Goal: Information Seeking & Learning: Compare options

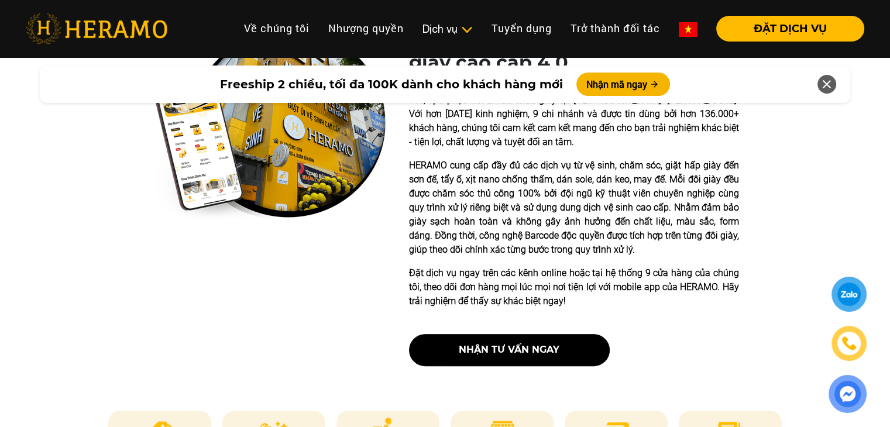
scroll to position [527, 0]
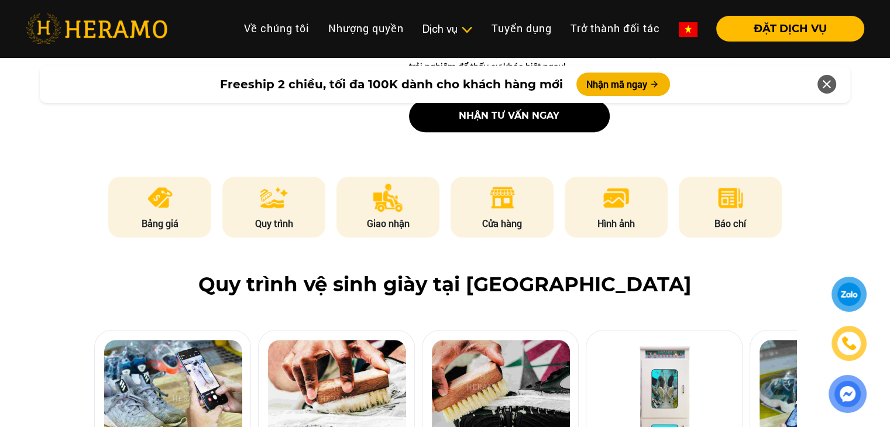
click at [159, 218] on p "Bảng giá" at bounding box center [159, 224] width 103 height 14
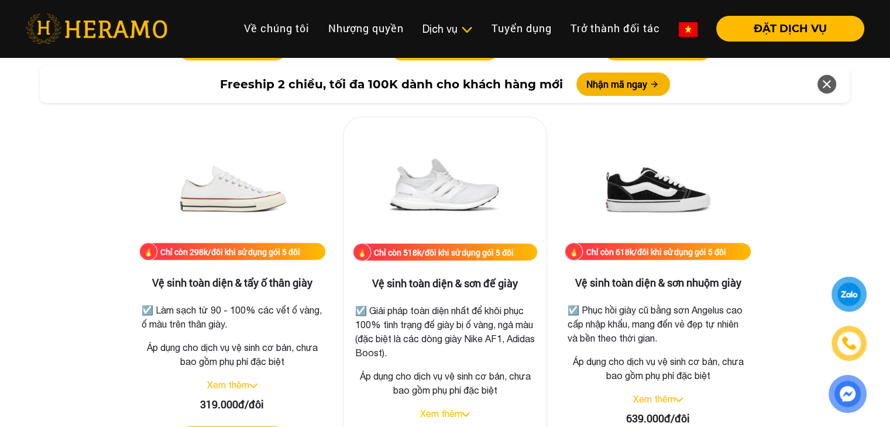
scroll to position [2397, 0]
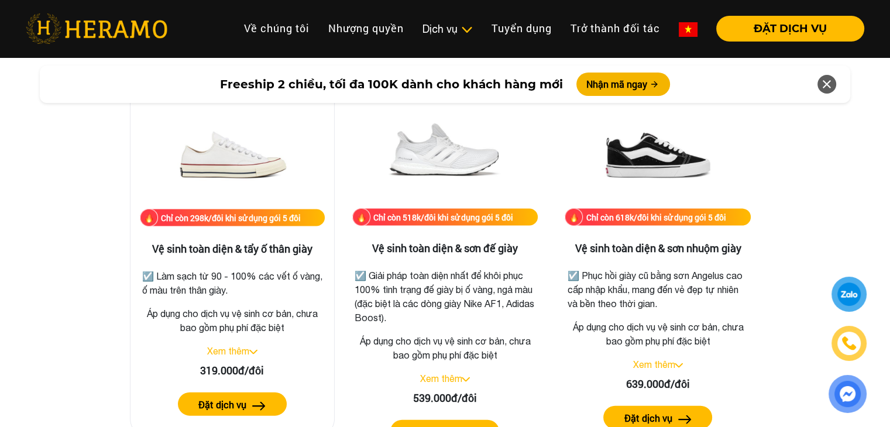
click at [234, 407] on label "Đặt dịch vụ" at bounding box center [222, 405] width 48 height 14
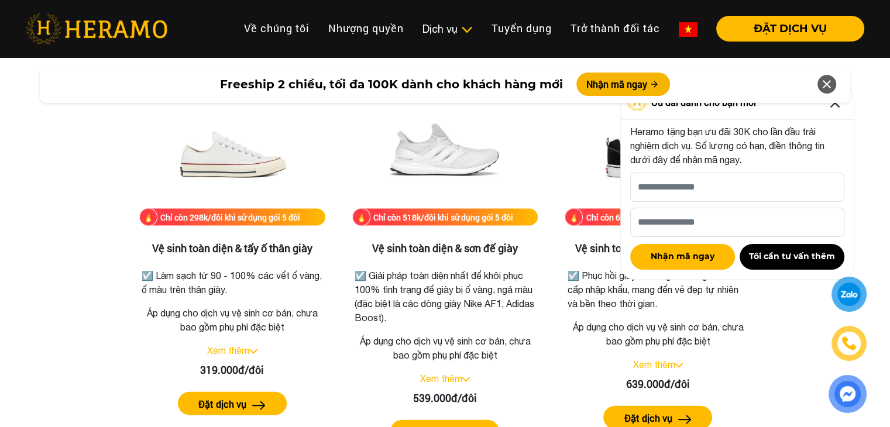
click at [833, 85] on icon at bounding box center [827, 84] width 14 height 21
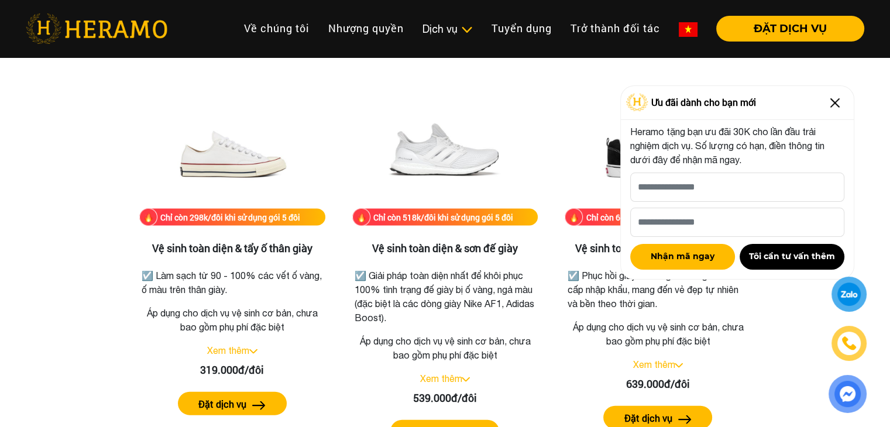
click at [836, 108] on img at bounding box center [835, 103] width 19 height 19
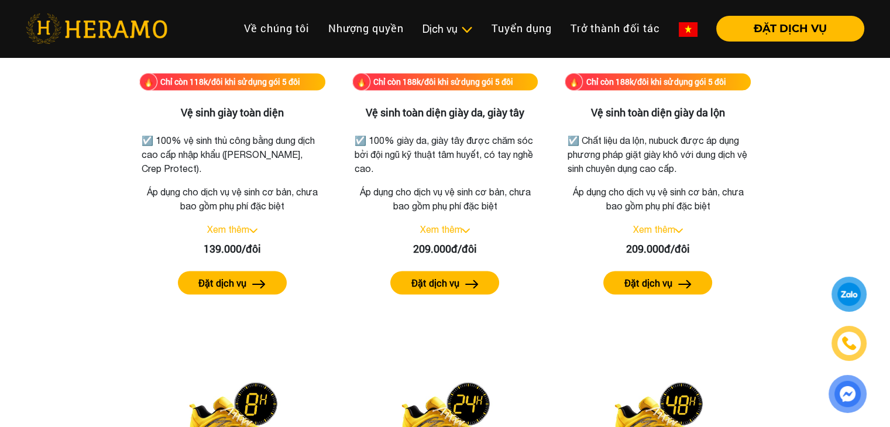
scroll to position [1636, 0]
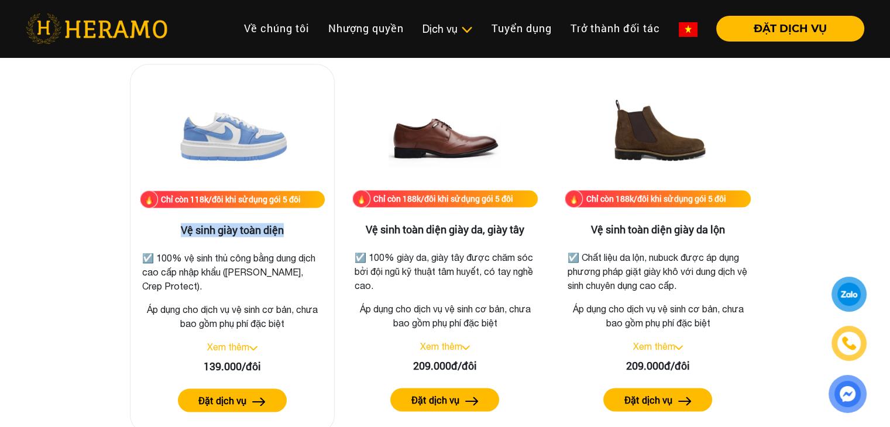
drag, startPoint x: 165, startPoint y: 237, endPoint x: 323, endPoint y: 232, distance: 158.7
click at [323, 232] on div "Chỉ còn 118k/đôi khi sử dụng gói 5 đôi Vệ sinh giày toàn diện ☑️ 100% vệ sinh t…" at bounding box center [232, 249] width 205 height 370
copy h3 "Vệ sinh giày toàn diện"
click at [222, 266] on p "☑️ 100% vệ sinh thủ công bằng dung dịch cao cấp nhập khẩu ([PERSON_NAME], Crep …" at bounding box center [232, 272] width 180 height 42
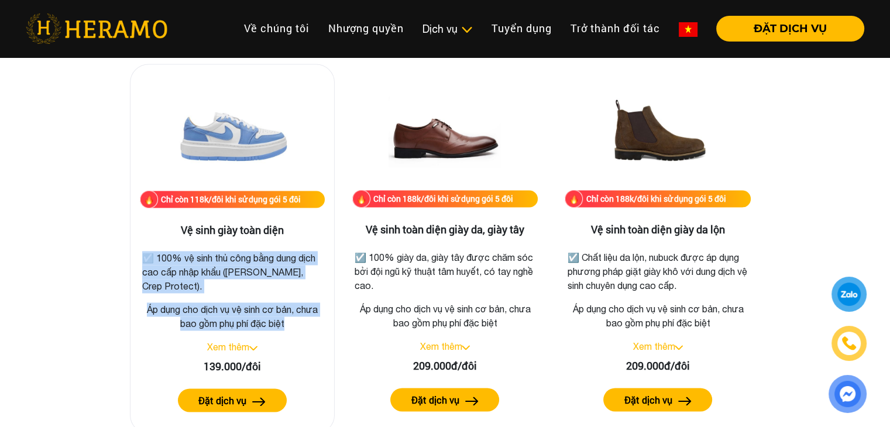
drag, startPoint x: 143, startPoint y: 260, endPoint x: 296, endPoint y: 328, distance: 167.5
click at [296, 328] on div "Chỉ còn 118k/đôi khi sử dụng gói 5 đôi Vệ sinh giày toàn diện ☑️ 100% vệ sinh t…" at bounding box center [232, 249] width 205 height 370
click at [222, 348] on link "Xem thêm" at bounding box center [228, 347] width 42 height 11
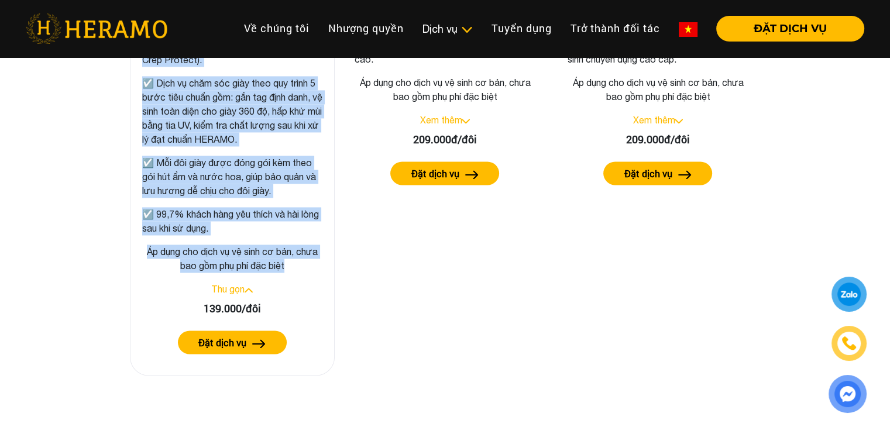
scroll to position [1871, 0]
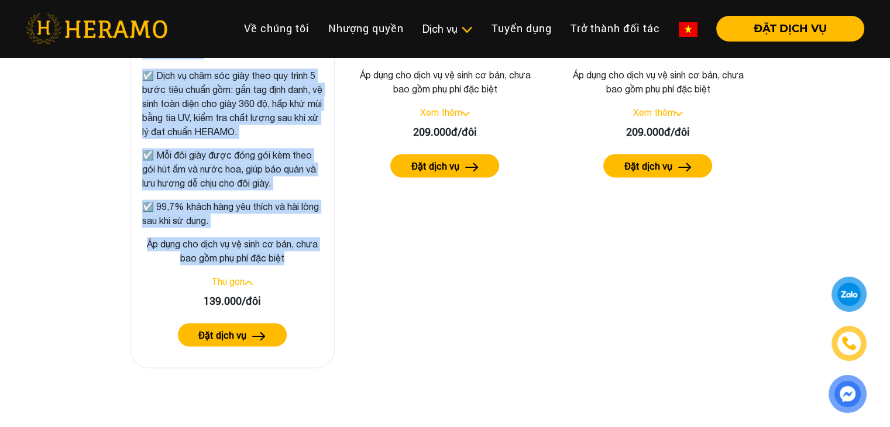
copy div "☑️ 100% vệ sinh thủ công bằng dung dịch cao cấp nhập khẩu ([PERSON_NAME], Crep …"
click at [229, 280] on link "Thu gọn" at bounding box center [227, 281] width 33 height 11
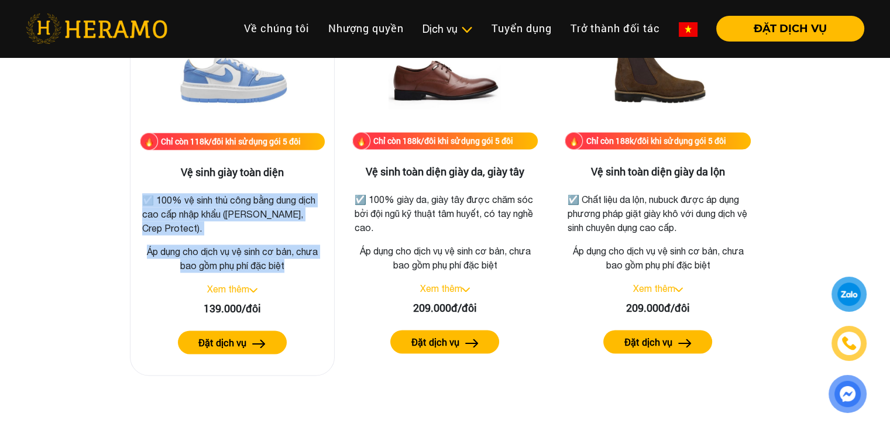
scroll to position [1577, 0]
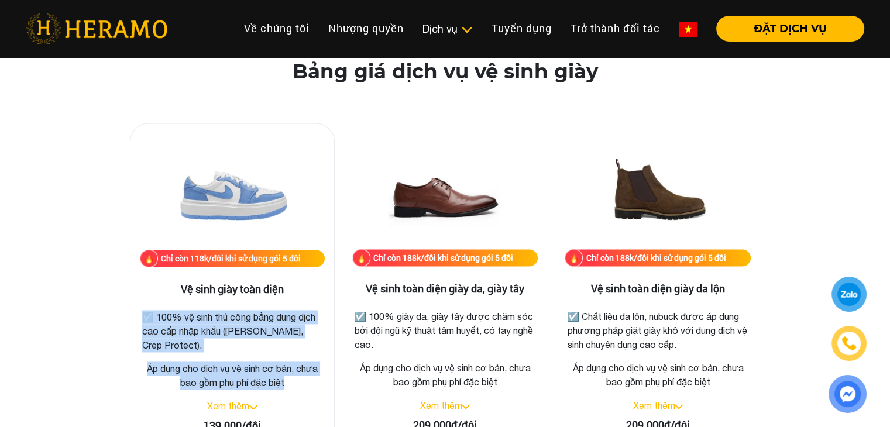
click at [241, 197] on img at bounding box center [232, 191] width 117 height 117
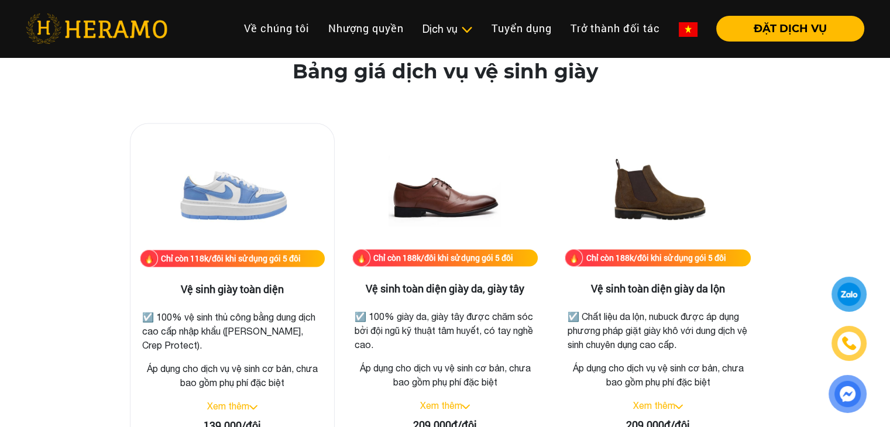
click at [249, 289] on h3 "Vệ sinh giày toàn diện" at bounding box center [232, 289] width 185 height 13
drag, startPoint x: 159, startPoint y: 255, endPoint x: 304, endPoint y: 258, distance: 145.8
click at [304, 258] on div "Chỉ còn 118k/đôi khi sử dụng gói 5 đôi" at bounding box center [232, 258] width 185 height 17
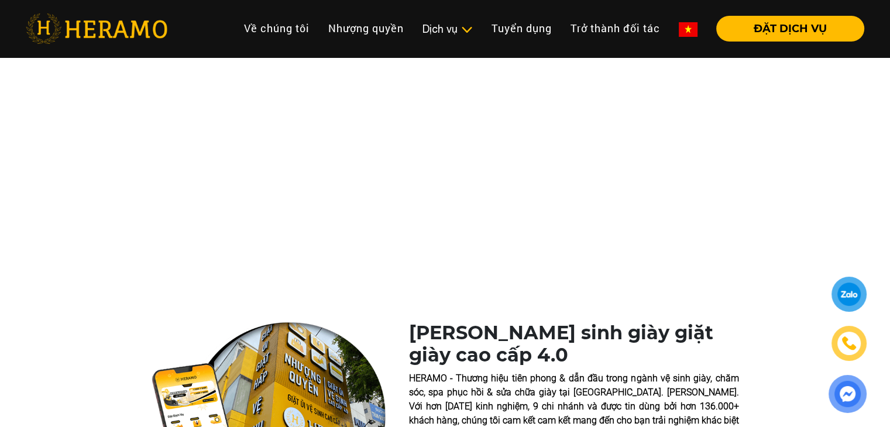
scroll to position [1577, 0]
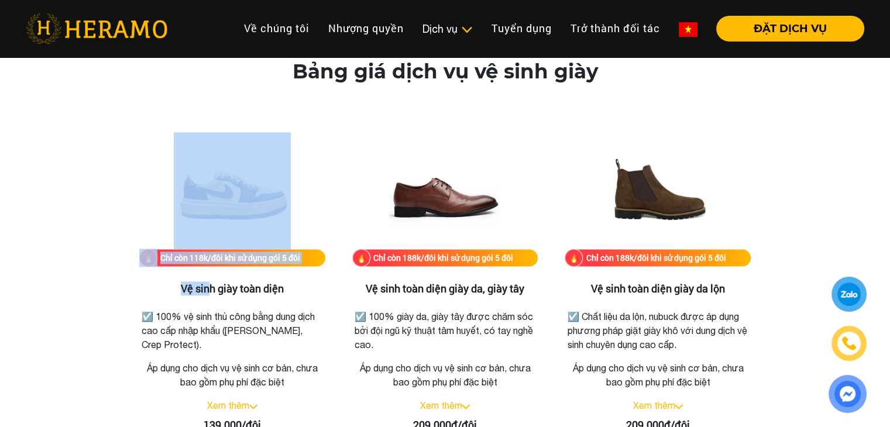
drag, startPoint x: 160, startPoint y: 246, endPoint x: 124, endPoint y: 242, distance: 36.6
click at [198, 269] on div "Chỉ còn 118k/đôi khi sử dụng gói 5 đôi Vệ sinh giày toàn diện ☑️ 100% vệ sinh t…" at bounding box center [232, 307] width 205 height 369
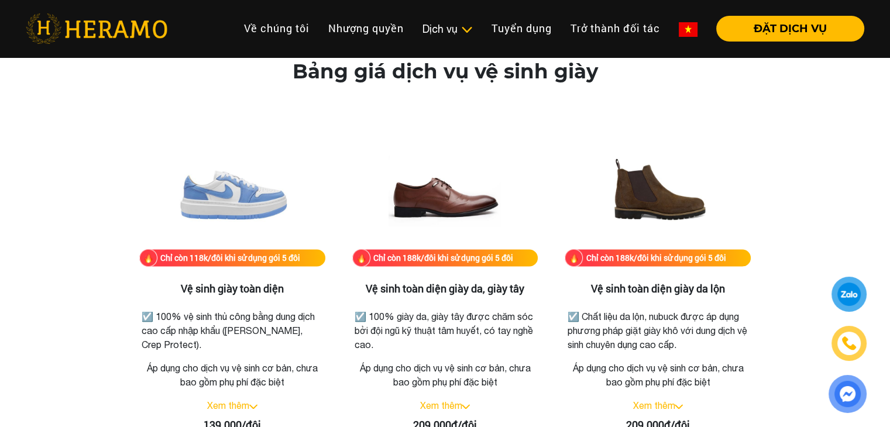
drag, startPoint x: 163, startPoint y: 269, endPoint x: 161, endPoint y: 256, distance: 13.6
click at [161, 256] on div "Chỉ còn 118k/đôi khi sử dụng gói 5 đôi Vệ sinh giày toàn diện ☑️ 100% vệ sinh t…" at bounding box center [232, 308] width 205 height 370
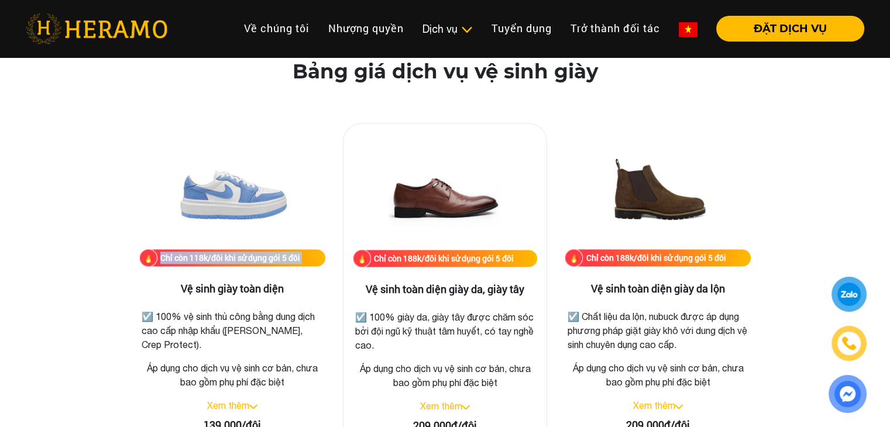
copy div "Chỉ còn 118k/đôi khi sử dụng gói 5 đôi"
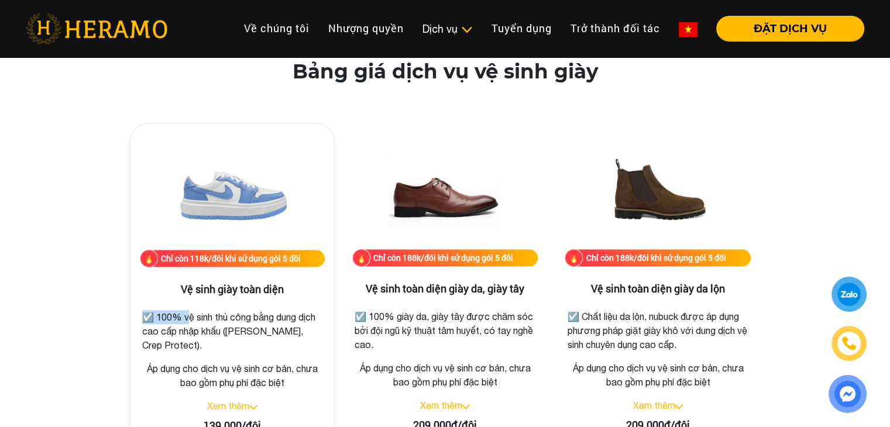
drag, startPoint x: 287, startPoint y: 291, endPoint x: 187, endPoint y: 296, distance: 100.2
click at [187, 296] on div "Chỉ còn 118k/đôi khi sử dụng gói 5 đôi Vệ sinh giày toàn diện ☑️ 100% vệ sinh t…" at bounding box center [232, 308] width 205 height 370
click at [176, 284] on h3 "Vệ sinh giày toàn diện" at bounding box center [232, 289] width 185 height 13
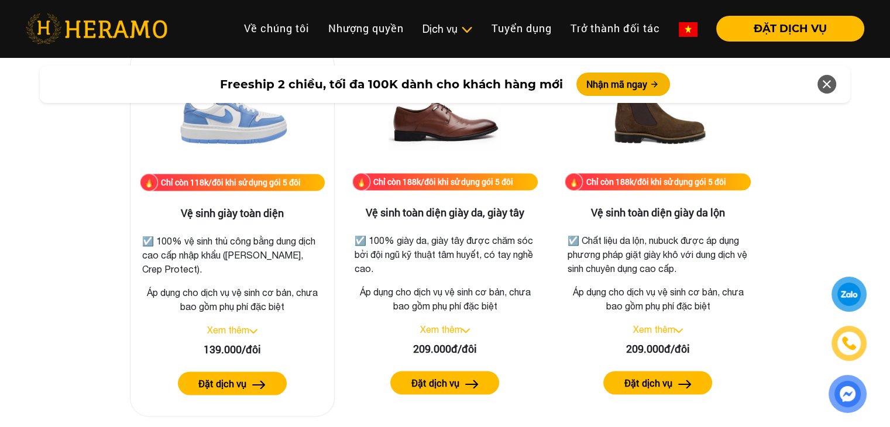
scroll to position [1694, 0]
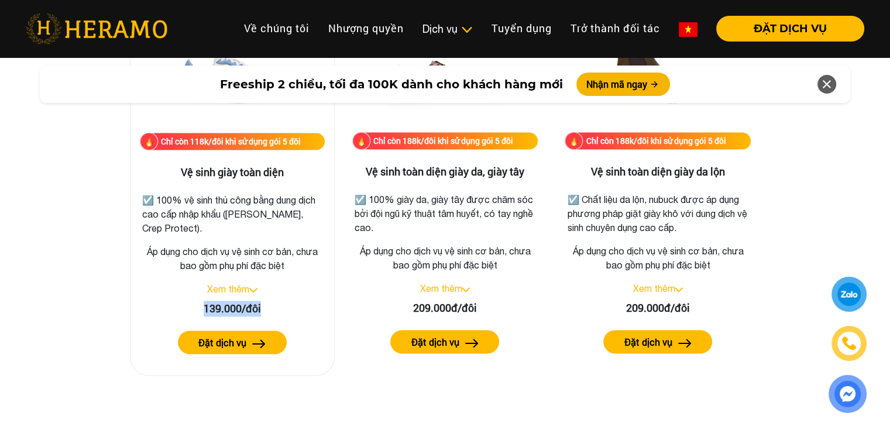
drag, startPoint x: 198, startPoint y: 306, endPoint x: 288, endPoint y: 309, distance: 89.6
click at [288, 309] on div "139.000/đôi" at bounding box center [232, 309] width 185 height 16
copy div "139.000/đôi"
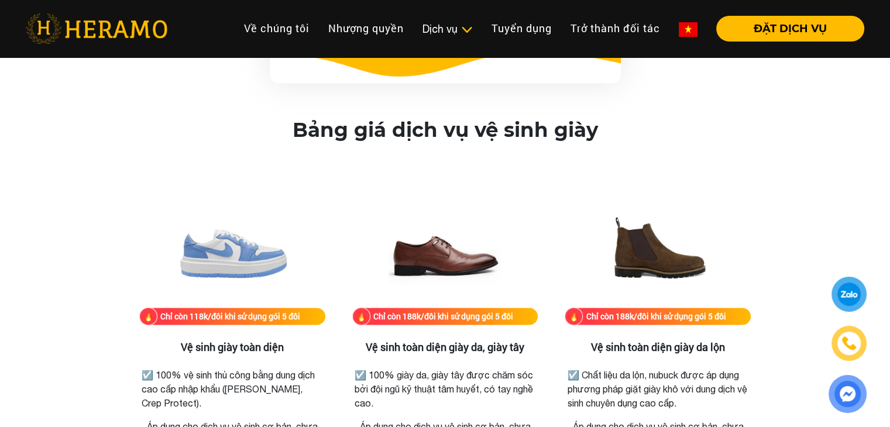
scroll to position [1577, 0]
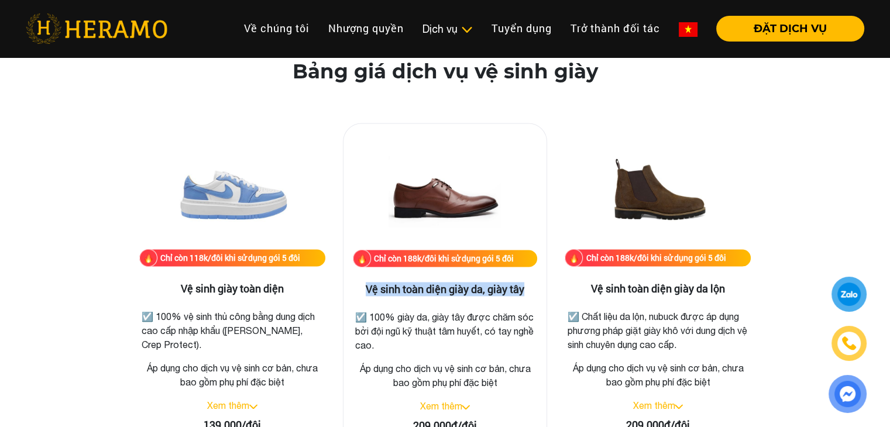
drag, startPoint x: 368, startPoint y: 292, endPoint x: 532, endPoint y: 290, distance: 163.9
click at [532, 290] on h3 "Vệ sinh toàn diện giày da, giày tây" at bounding box center [445, 289] width 185 height 13
copy h3 "Vệ sinh toàn diện giày da, giày tây"
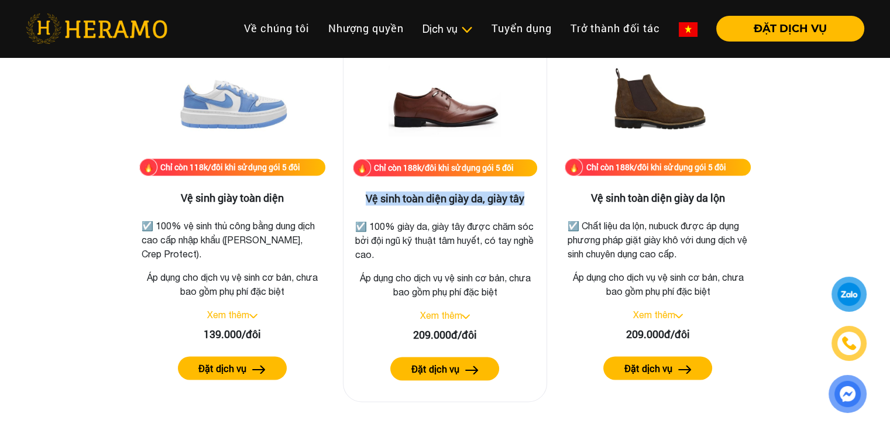
scroll to position [1694, 0]
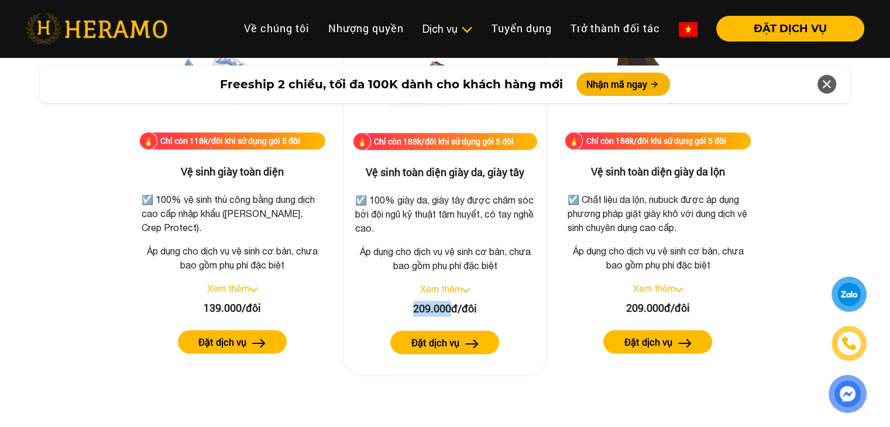
drag, startPoint x: 403, startPoint y: 312, endPoint x: 449, endPoint y: 312, distance: 46.3
click at [449, 312] on div "209.000đ/đôi" at bounding box center [445, 309] width 185 height 16
copy div "209.000"
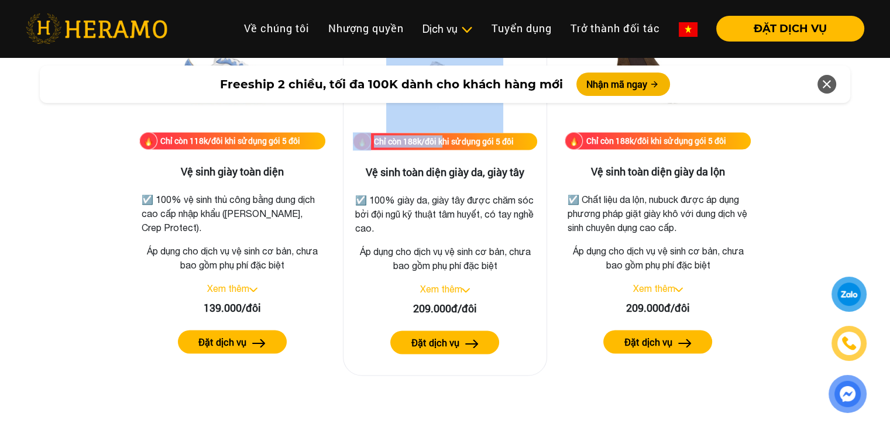
drag, startPoint x: 373, startPoint y: 125, endPoint x: 443, endPoint y: 143, distance: 72.6
click at [443, 143] on div "Chỉ còn 188k/đôi khi sử dụng gói 5 đôi Vệ sinh toàn diện giày da, giày tây ☑️ 1…" at bounding box center [445, 191] width 205 height 370
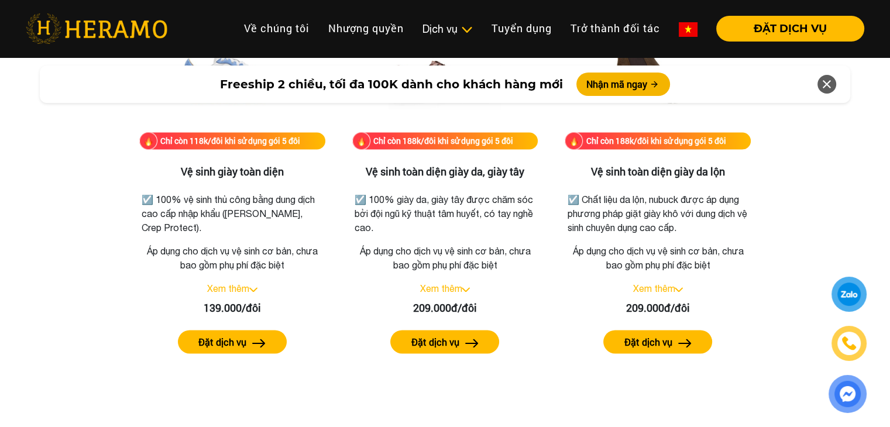
click at [339, 153] on div "Chỉ còn 188k/đôi khi sử dụng gói 5 đôi Vệ sinh toàn diện giày da, giày tây ☑️ 1…" at bounding box center [445, 190] width 222 height 369
drag, startPoint x: 527, startPoint y: 141, endPoint x: 375, endPoint y: 132, distance: 152.5
click at [375, 133] on div "Chỉ còn 188k/đôi khi sử dụng gói 5 đôi" at bounding box center [445, 141] width 185 height 17
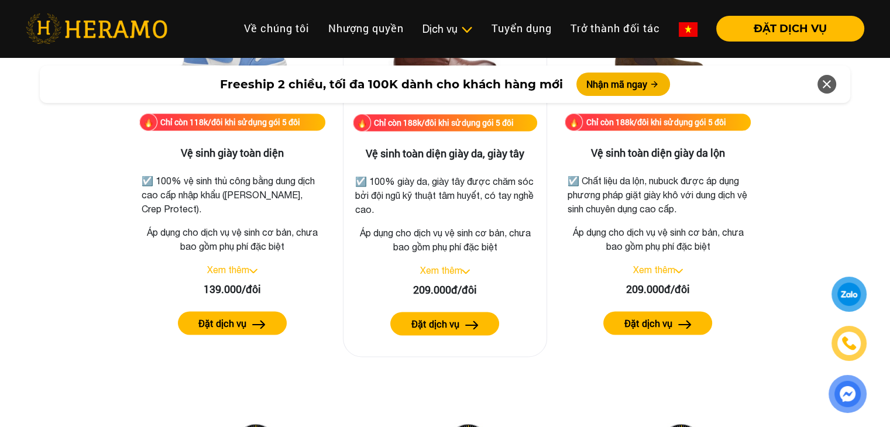
scroll to position [1639, 0]
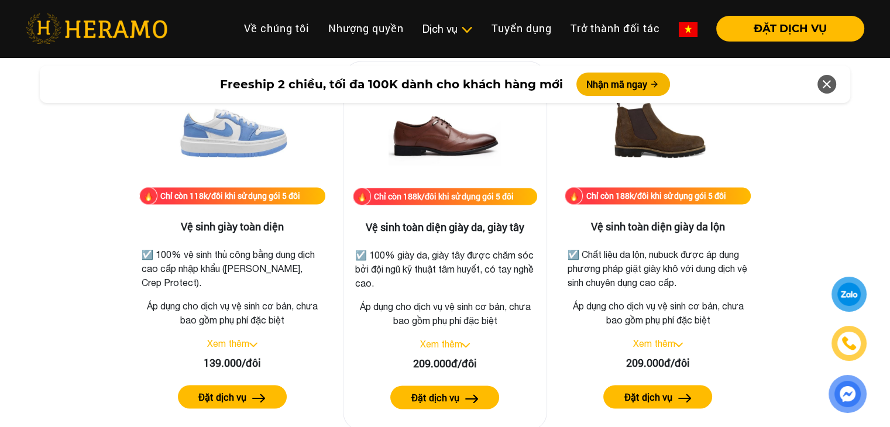
click at [428, 344] on link "Xem thêm" at bounding box center [441, 344] width 42 height 11
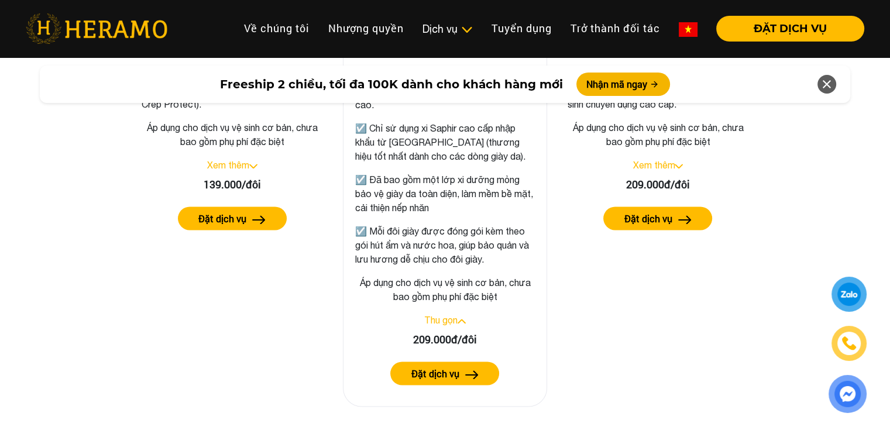
scroll to position [1756, 0]
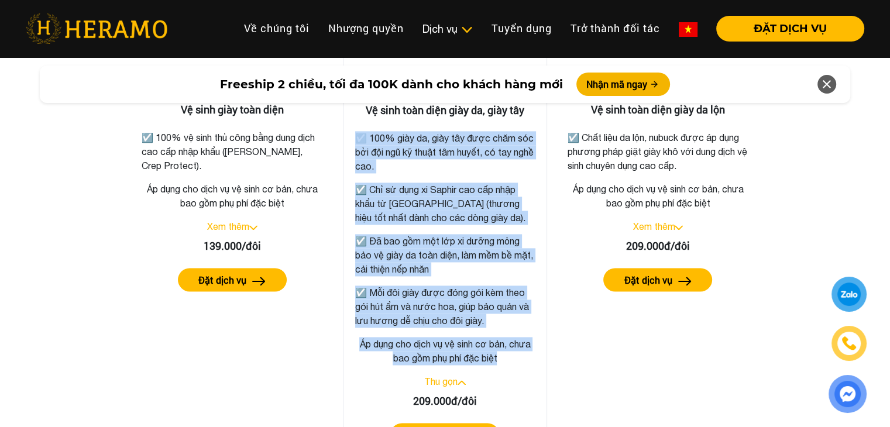
drag, startPoint x: 340, startPoint y: 131, endPoint x: 492, endPoint y: 323, distance: 245.4
click at [506, 359] on div "Chỉ còn 188k/đôi khi sử dụng gói 5 đôi Vệ sinh toàn diện giày da, giày tây ☑️ 1…" at bounding box center [445, 206] width 222 height 525
copy div "☑️ 100% giày da, giày tây được chăm sóc bởi đội ngũ kỹ thuật tâm huyết, có tay …"
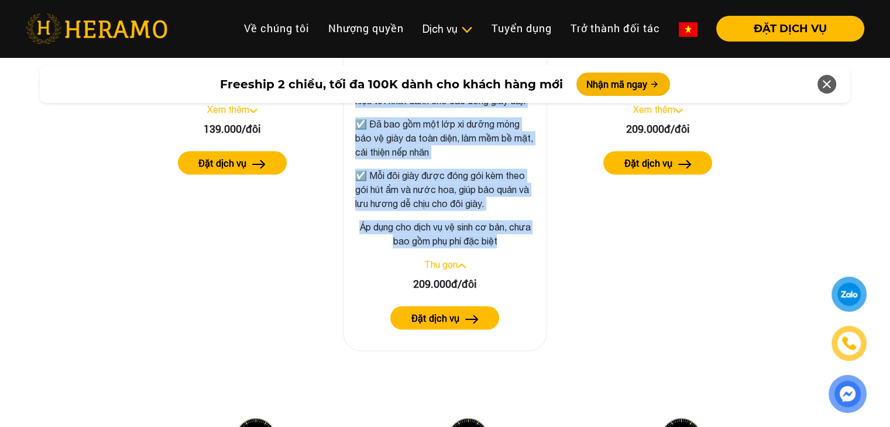
scroll to position [1581, 0]
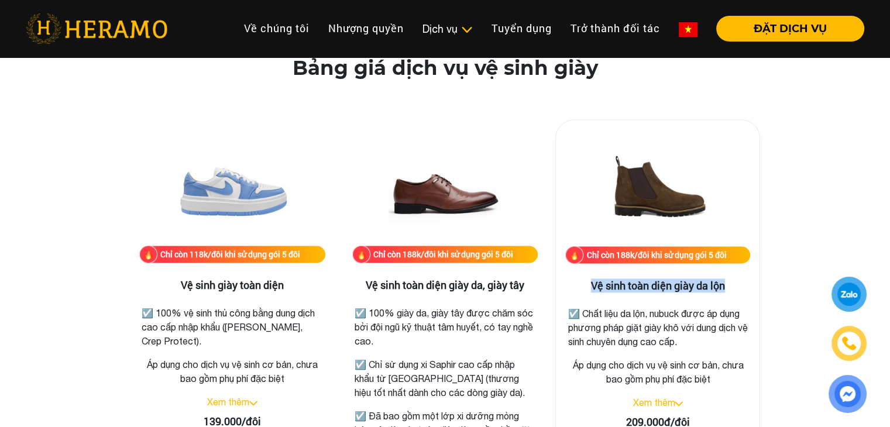
drag, startPoint x: 590, startPoint y: 291, endPoint x: 728, endPoint y: 282, distance: 138.4
click at [728, 282] on h3 "Vệ sinh toàn diện giày da lộn" at bounding box center [658, 286] width 185 height 13
copy h3 "Vệ sinh toàn diện giày da lộn"
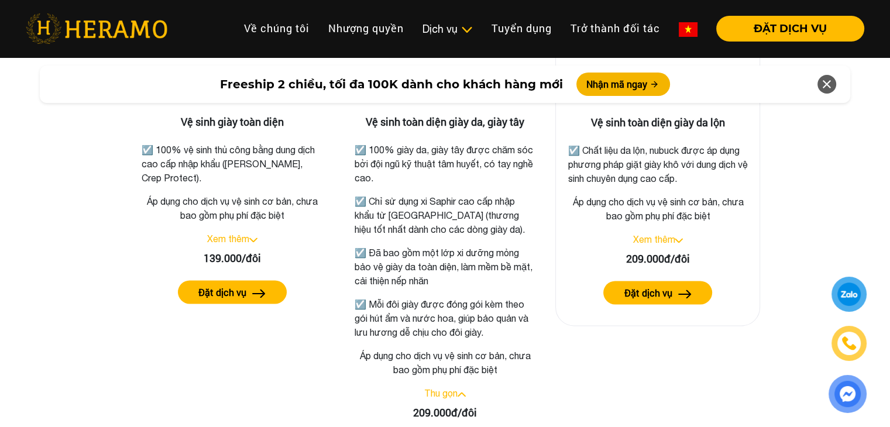
scroll to position [1698, 0]
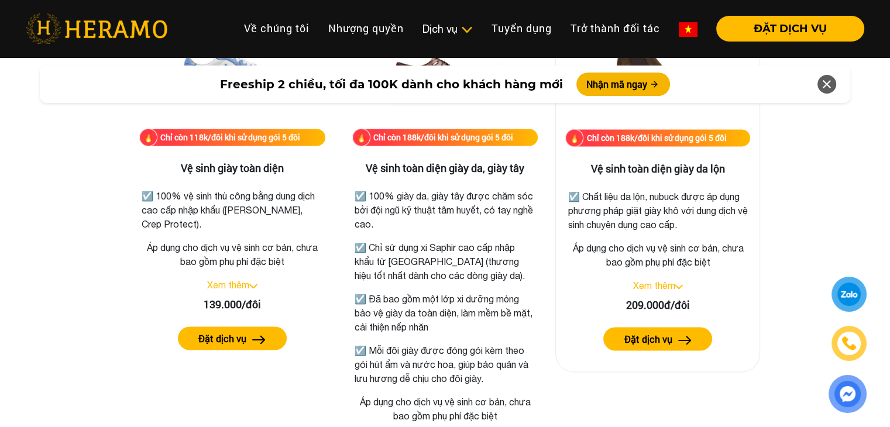
click at [651, 285] on link "Xem thêm" at bounding box center [654, 285] width 42 height 11
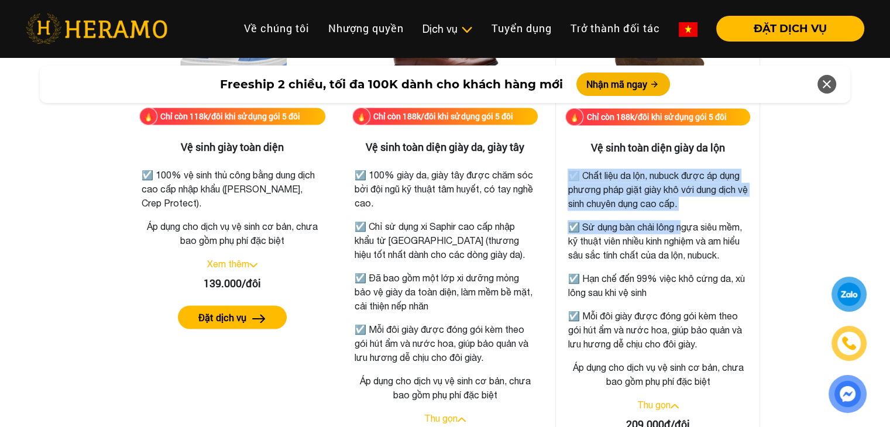
scroll to position [1756, 0]
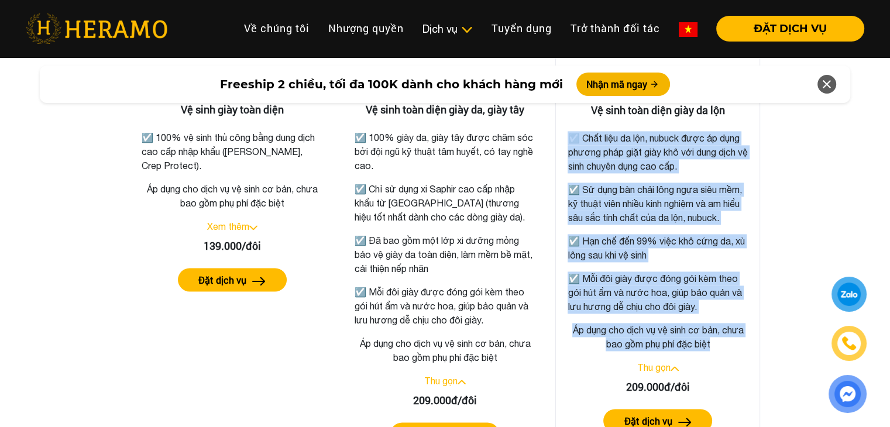
drag, startPoint x: 564, startPoint y: 194, endPoint x: 720, endPoint y: 364, distance: 230.0
click at [720, 364] on div "Chỉ còn 188k/đôi khi sử dụng gói 5 đôi Vệ sinh toàn diện giày da lộn ☑️ Chất li…" at bounding box center [658, 199] width 205 height 511
copy div "☑️ Chất liệu da lộn, nubuck được áp dụng phương pháp giặt giày khô với dung dịc…"
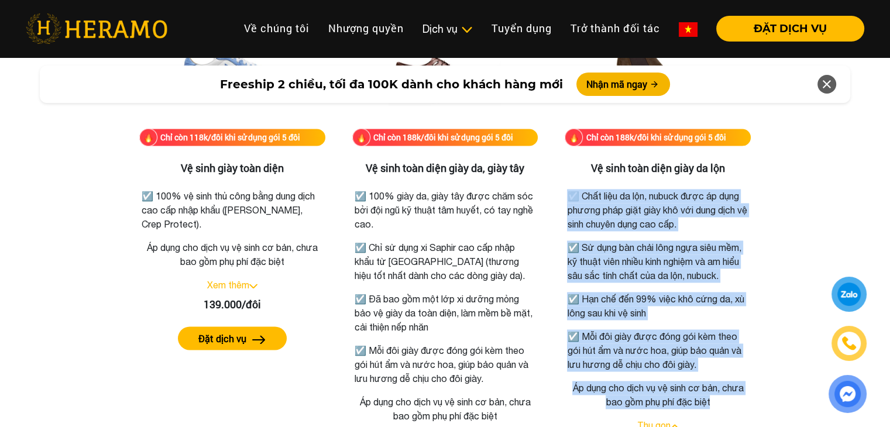
scroll to position [1873, 0]
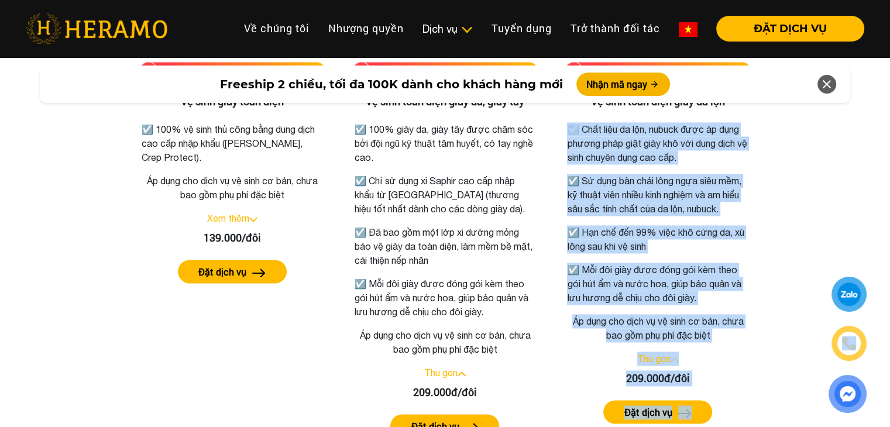
scroll to position [1815, 0]
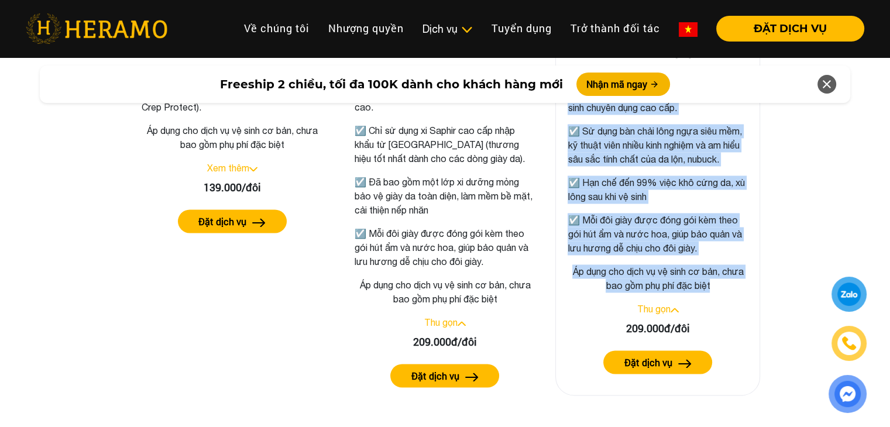
drag, startPoint x: 574, startPoint y: 252, endPoint x: 721, endPoint y: 299, distance: 154.2
click at [721, 299] on div "Chỉ còn 188k/đôi khi sử dụng gói 5 đôi Vệ sinh toàn diện giày da lộn ☑️ Chất li…" at bounding box center [658, 140] width 205 height 511
copy div "☑️ Chất liệu da lộn, nubuck được áp dụng phương pháp giặt giày khô với dung dịc…"
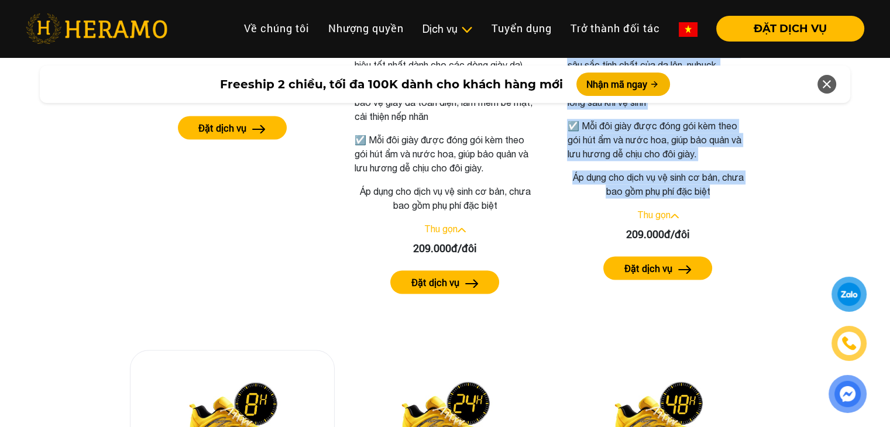
scroll to position [2166, 0]
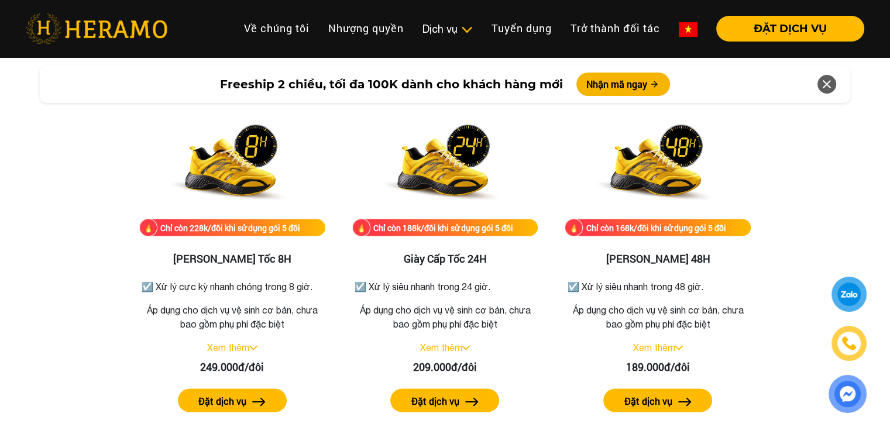
click at [54, 235] on div "Bảng giá dịch vụ vệ sinh giày Chỉ còn 118k/đôi khi sử dụng gói 5 đôi Vệ sinh gi…" at bounding box center [445, 161] width 872 height 1381
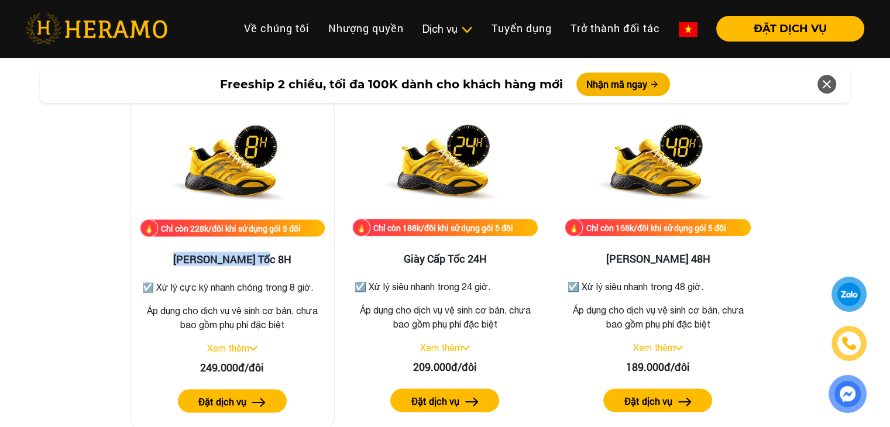
drag, startPoint x: 190, startPoint y: 264, endPoint x: 288, endPoint y: 251, distance: 99.3
click at [288, 251] on div "Chỉ còn 228k/đôi khi sử dụng gói 5 đôi Giày Siêu Tốc 8H ☑️ Xử lý cực kỳ nhanh c…" at bounding box center [232, 264] width 205 height 342
click at [239, 350] on link "Xem thêm" at bounding box center [228, 347] width 42 height 11
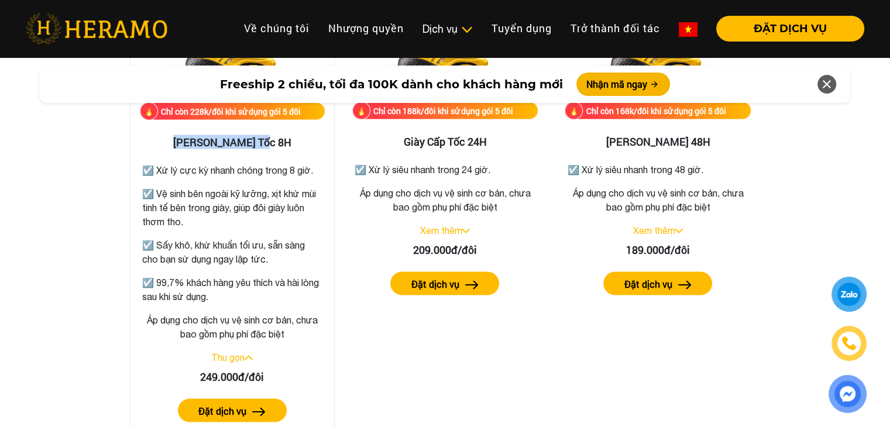
scroll to position [2283, 0]
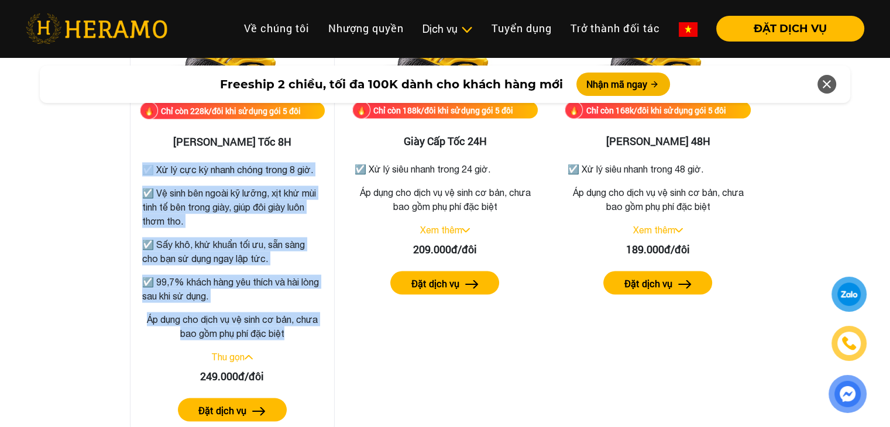
drag, startPoint x: 169, startPoint y: 173, endPoint x: 288, endPoint y: 331, distance: 198.1
click at [288, 331] on div "Chỉ còn 228k/đôi khi sử dụng gói 5 đôi Giày Siêu Tốc 8H ☑️ Xử lý cực kỳ nhanh c…" at bounding box center [232, 209] width 205 height 468
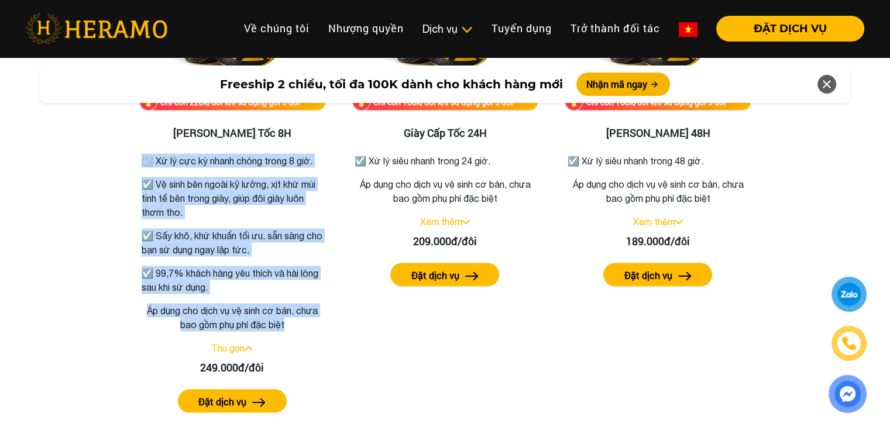
scroll to position [2693, 0]
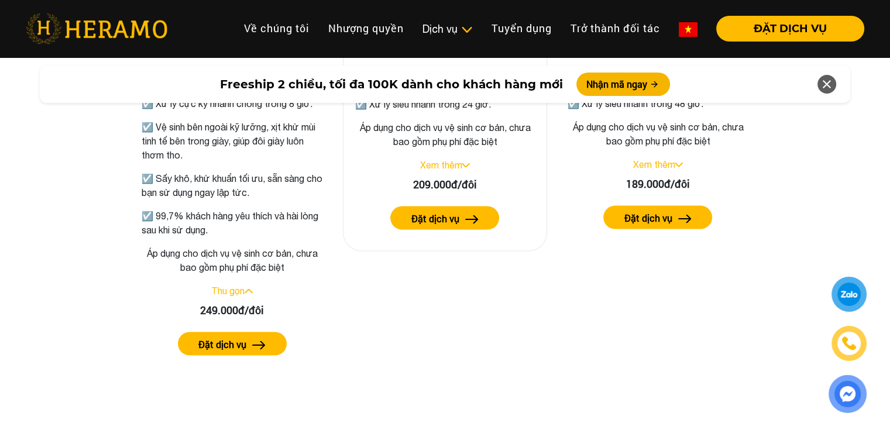
scroll to position [2283, 0]
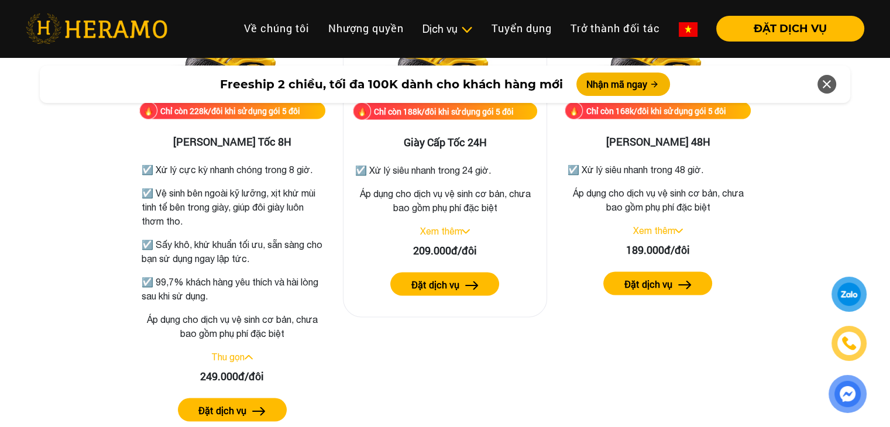
click at [457, 250] on div "209.000đ/đôi" at bounding box center [445, 251] width 185 height 16
click at [438, 230] on link "Xem thêm" at bounding box center [441, 231] width 42 height 11
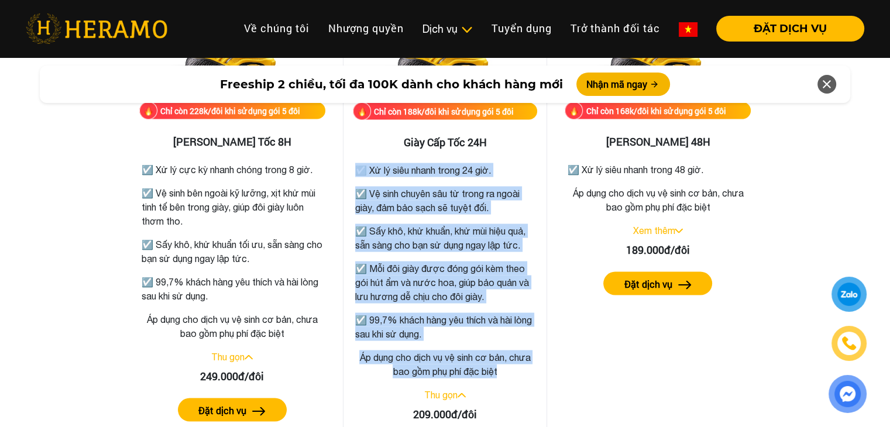
drag, startPoint x: 353, startPoint y: 173, endPoint x: 522, endPoint y: 383, distance: 270.3
click at [522, 383] on div "Chỉ còn 188k/đôi khi sử dụng gói 5 đôi Giày Cấp Tốc 24H ☑️ Xử lý siêu nhanh tro…" at bounding box center [445, 229] width 205 height 506
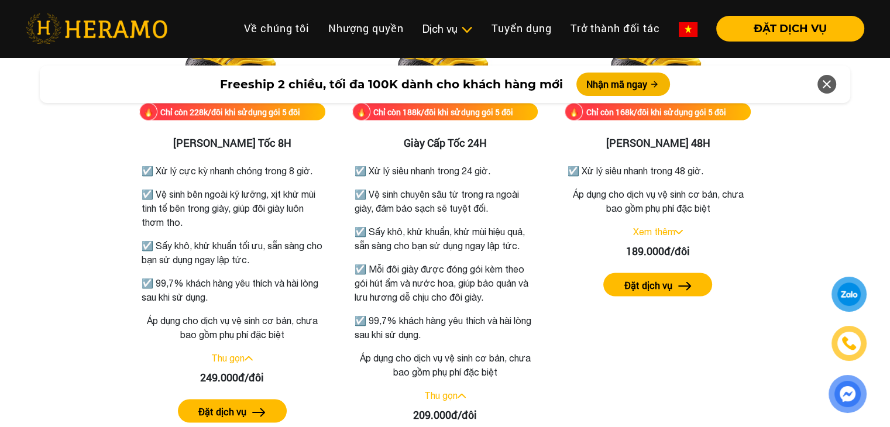
click at [820, 140] on div "Bảng giá dịch vụ vệ sinh giày Chỉ còn 118k/đôi khi sử dụng gói 5 đôi Vệ sinh gi…" at bounding box center [445, 127] width 872 height 1544
click at [647, 231] on link "Xem thêm" at bounding box center [654, 232] width 42 height 11
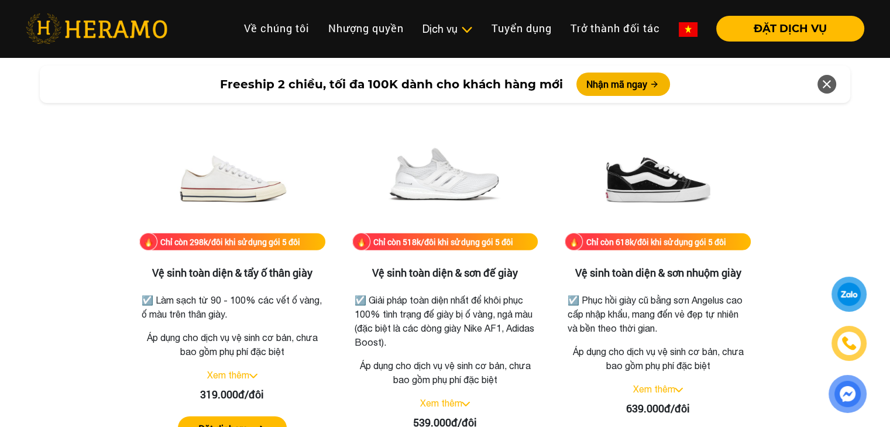
scroll to position [2691, 0]
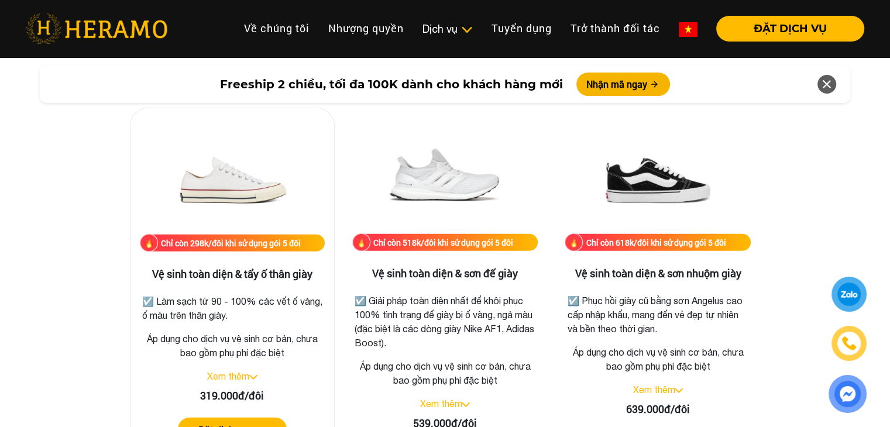
click at [246, 375] on link "Xem thêm" at bounding box center [228, 376] width 42 height 11
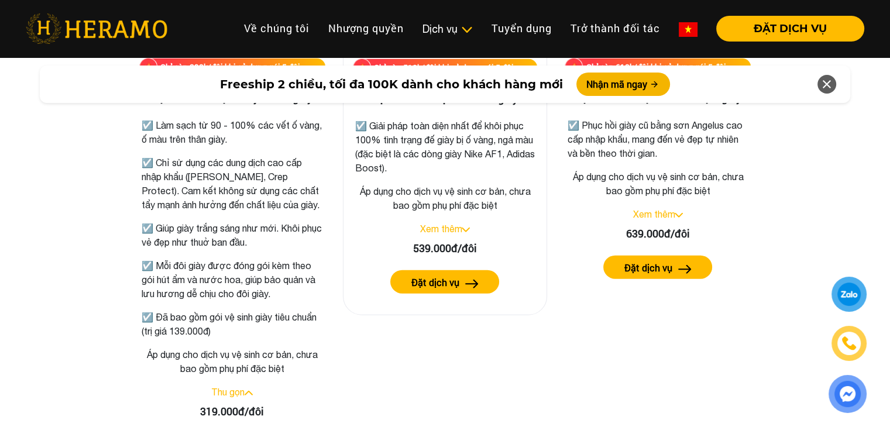
scroll to position [2866, 0]
click at [423, 226] on link "Xem thêm" at bounding box center [441, 229] width 42 height 11
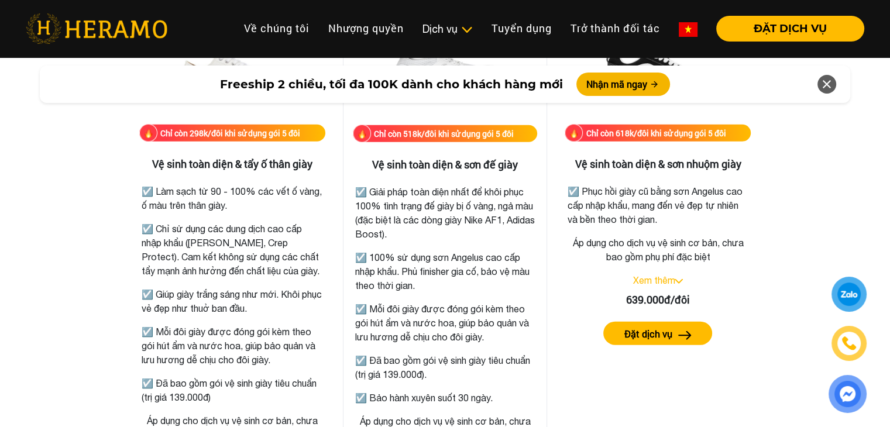
scroll to position [2749, 0]
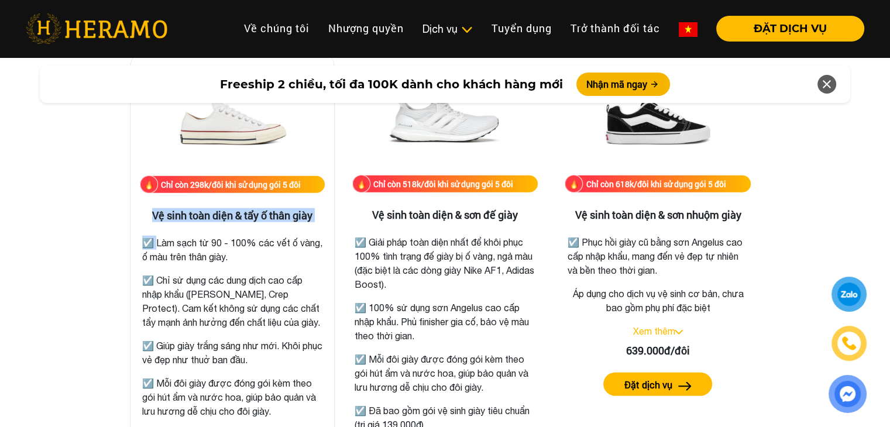
click at [146, 220] on div "Chỉ còn 298k/đôi khi sử dụng gói 5 đôi Vệ sinh toàn diện & tẩy ố thân giày ☑️ L…" at bounding box center [232, 323] width 205 height 548
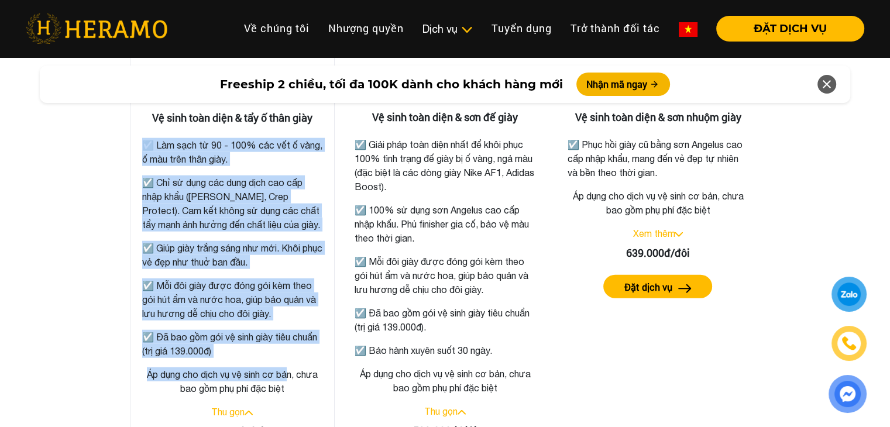
scroll to position [2867, 0]
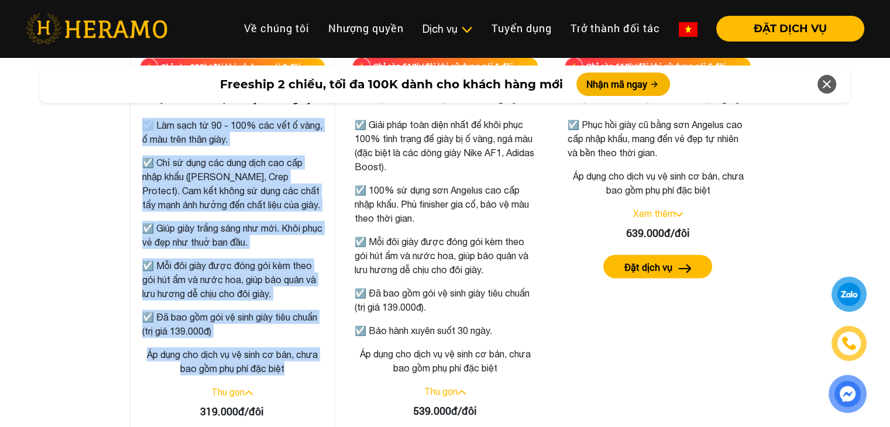
drag, startPoint x: 131, startPoint y: 183, endPoint x: 310, endPoint y: 368, distance: 257.1
click at [310, 368] on div "Chỉ còn 298k/đôi khi sử dụng gói 5 đôi Vệ sinh toàn diện & tẩy ố thân giày ☑️ L…" at bounding box center [232, 206] width 205 height 548
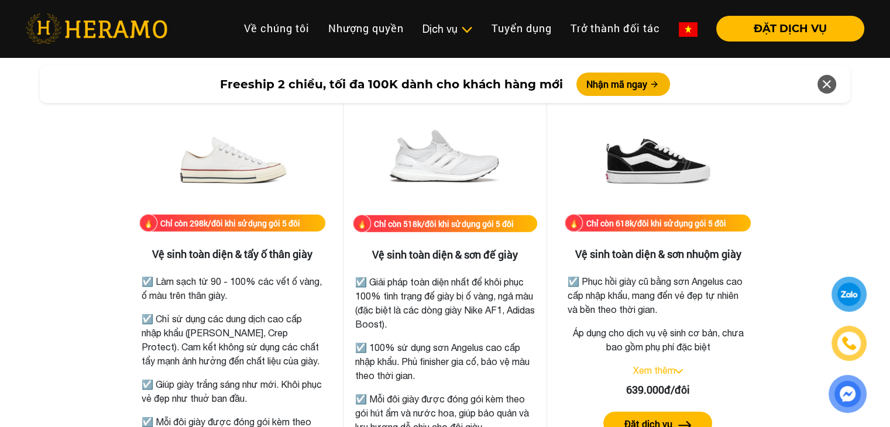
scroll to position [2633, 0]
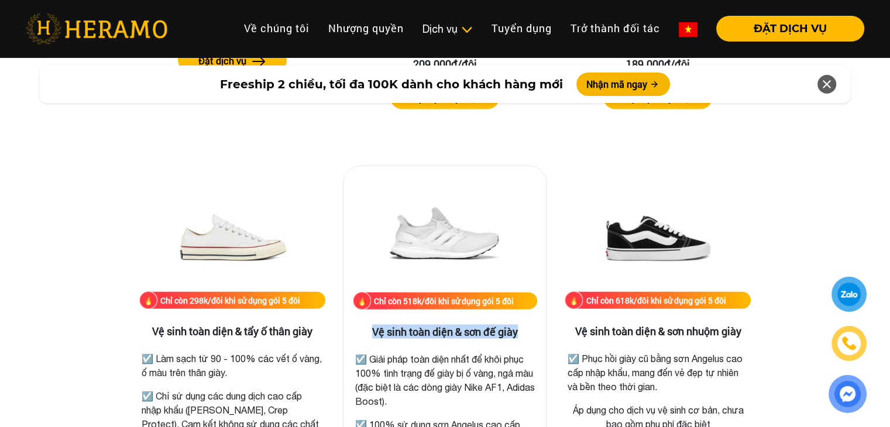
drag, startPoint x: 365, startPoint y: 333, endPoint x: 525, endPoint y: 333, distance: 159.2
click at [525, 333] on h3 "Vệ sinh toàn diện & sơn đế giày" at bounding box center [445, 332] width 185 height 13
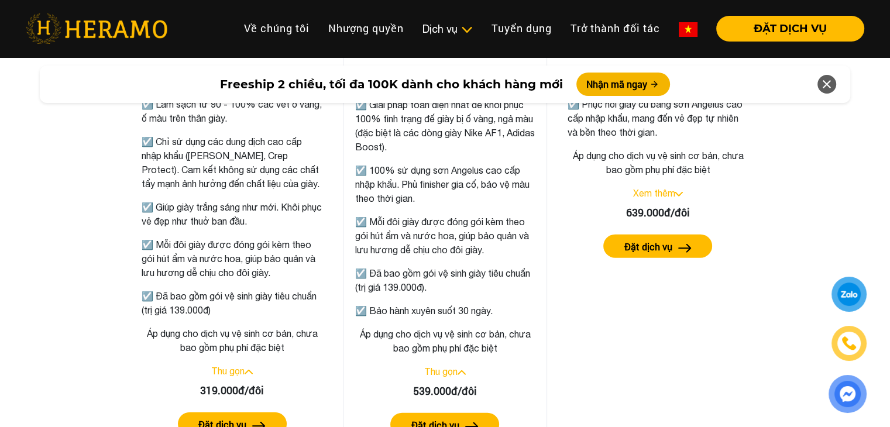
scroll to position [2867, 0]
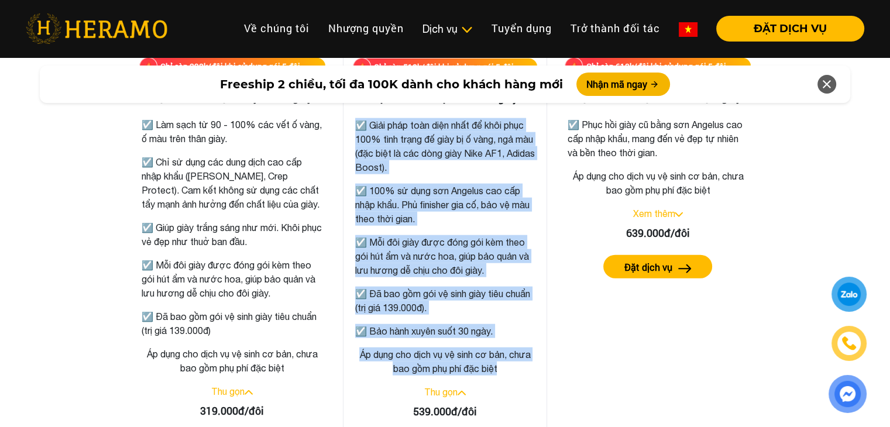
drag, startPoint x: 358, startPoint y: 126, endPoint x: 501, endPoint y: 372, distance: 284.4
click at [501, 372] on div "Chỉ còn 518k/đôi khi sử dụng gói 5 đôi Vệ sinh toàn diện & sơn đế giày ☑️ Giải …" at bounding box center [445, 206] width 205 height 548
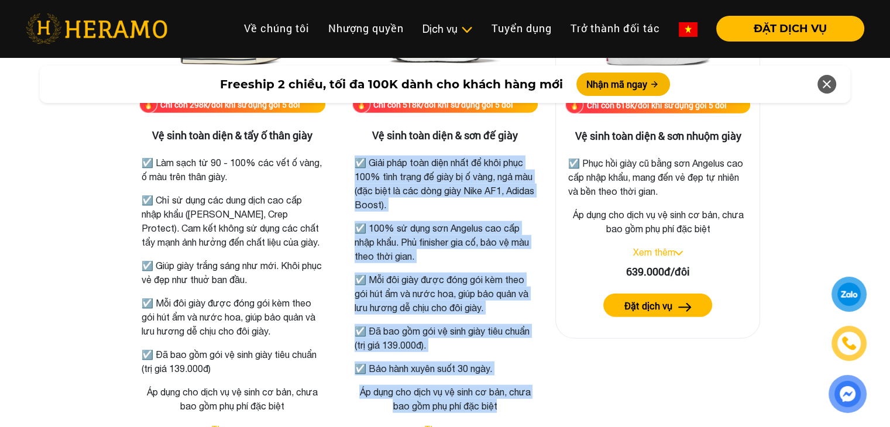
scroll to position [2808, 0]
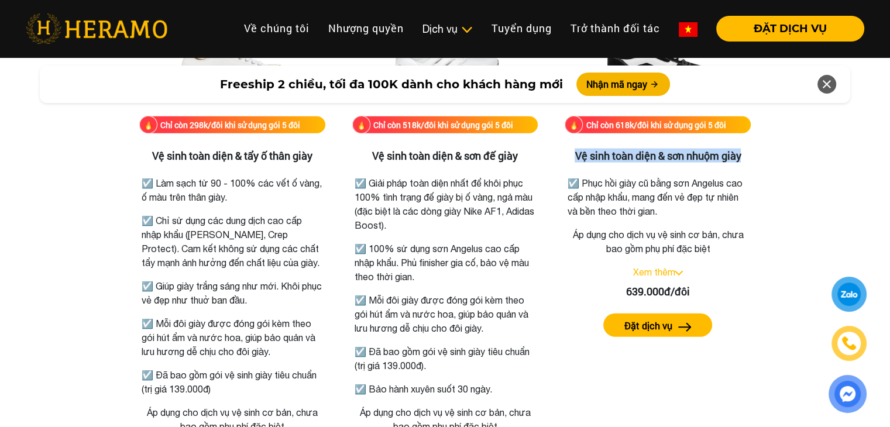
drag, startPoint x: 575, startPoint y: 155, endPoint x: 762, endPoint y: 153, distance: 186.8
click at [762, 153] on div "Chỉ còn 618k/đôi khi sử dụng gói 5 đôi Vệ sinh toàn diện & sơn nhuộm giày ☑️ Ph…" at bounding box center [658, 263] width 222 height 547
click at [645, 269] on link "Xem thêm" at bounding box center [654, 273] width 42 height 11
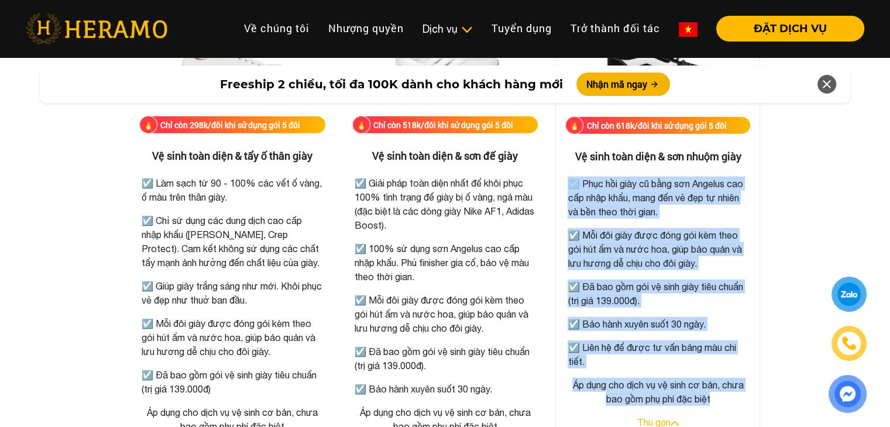
drag, startPoint x: 574, startPoint y: 186, endPoint x: 725, endPoint y: 398, distance: 260.3
click at [724, 399] on div "Chỉ còn 618k/đôi khi sử dụng gói 5 đôi Vệ sinh toàn diện & sơn nhuộm giày ☑️ Ph…" at bounding box center [658, 250] width 205 height 520
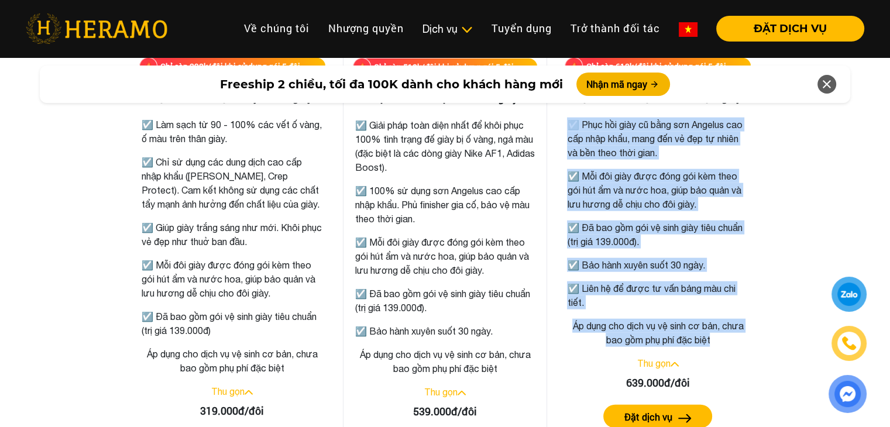
scroll to position [2691, 0]
